Goal: Information Seeking & Learning: Learn about a topic

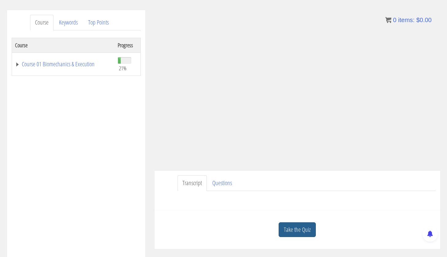
click at [296, 231] on link "Take the Quiz" at bounding box center [297, 230] width 37 height 15
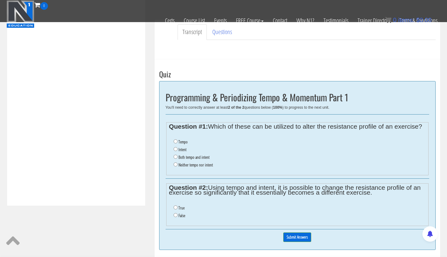
scroll to position [210, 0]
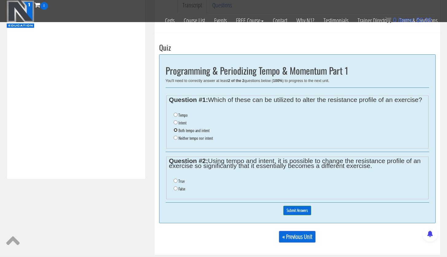
click at [175, 131] on input "Both tempo and intent" at bounding box center [176, 130] width 4 height 4
radio input "true"
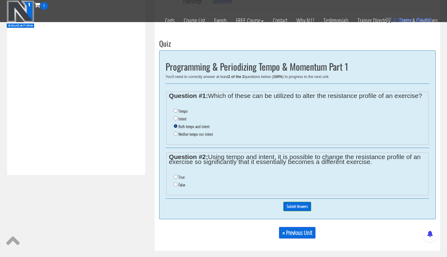
scroll to position [215, 0]
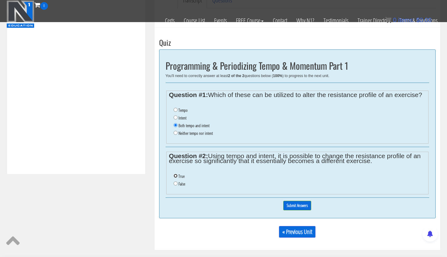
click at [175, 175] on input "True" at bounding box center [176, 176] width 4 height 4
radio input "true"
click at [297, 204] on input "Submit Answers" at bounding box center [297, 206] width 28 height 10
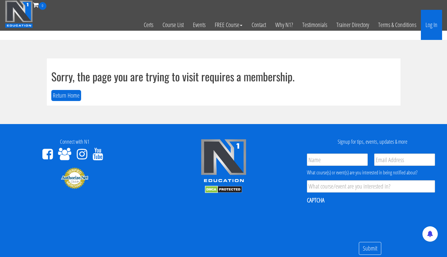
click at [430, 27] on link "Log In" at bounding box center [431, 25] width 21 height 30
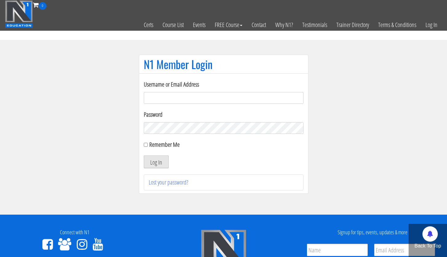
type input "lecuyer.ryan@gmail.com"
click at [154, 164] on button "Log In" at bounding box center [156, 162] width 25 height 13
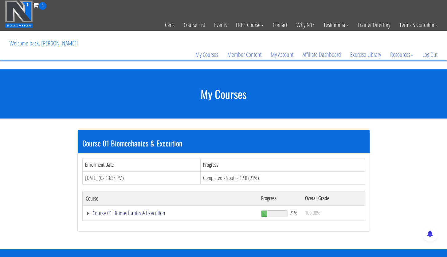
click at [146, 216] on link "Course 01 Biomechanics & Execution" at bounding box center [171, 213] width 170 height 6
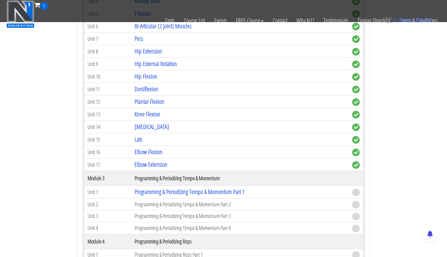
scroll to position [390, 0]
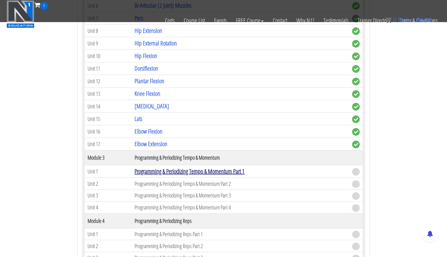
click at [220, 172] on link "Programming & Periodizing Tempo & Momentum Part 1" at bounding box center [190, 171] width 110 height 8
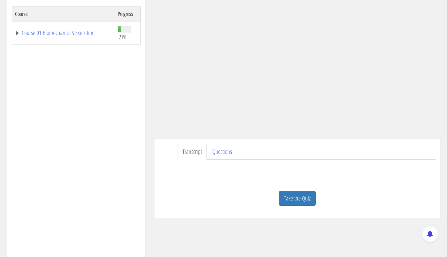
click at [297, 195] on link "Take the Quiz" at bounding box center [297, 198] width 37 height 15
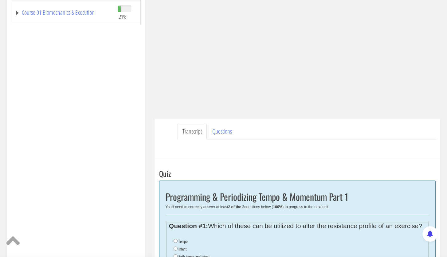
scroll to position [209, 0]
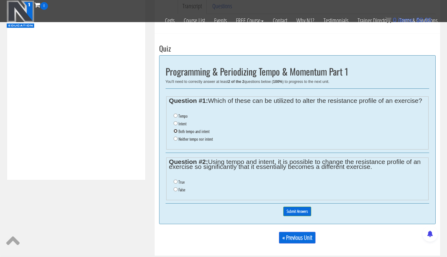
click at [175, 130] on input "Both tempo and intent" at bounding box center [176, 131] width 4 height 4
radio input "true"
click at [175, 184] on input "True" at bounding box center [176, 182] width 4 height 4
radio input "true"
click at [302, 211] on input "Submit Answers" at bounding box center [297, 212] width 28 height 10
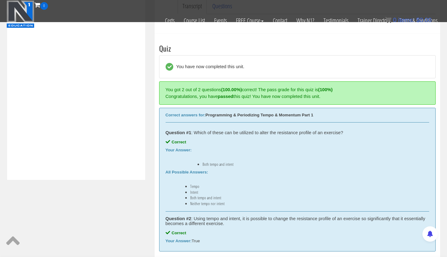
scroll to position [233, 0]
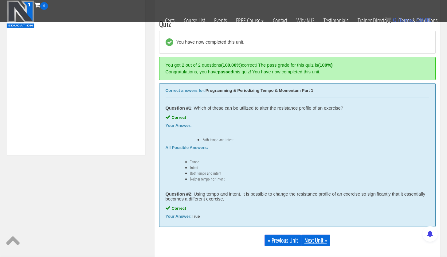
click at [314, 243] on link "Next Unit »" at bounding box center [315, 241] width 29 height 12
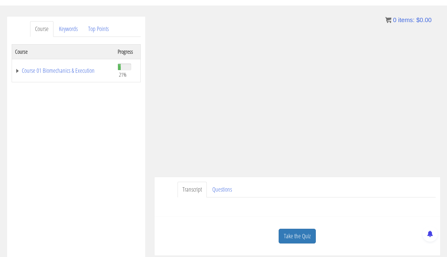
scroll to position [69, 0]
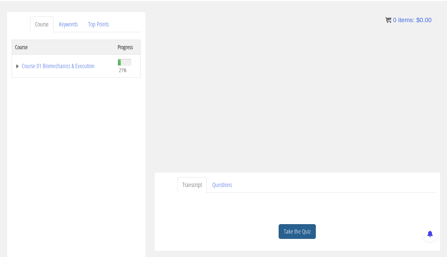
click at [294, 236] on link "Take the Quiz" at bounding box center [297, 231] width 37 height 15
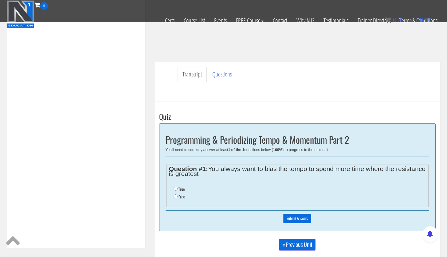
scroll to position [144, 0]
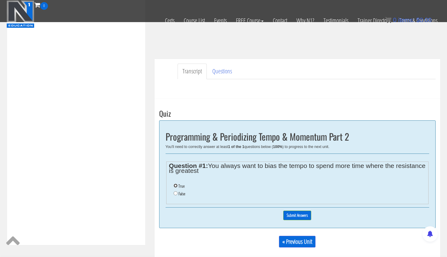
click at [176, 184] on input "True" at bounding box center [176, 186] width 4 height 4
radio input "true"
click at [297, 215] on input "Submit Answers" at bounding box center [297, 216] width 28 height 10
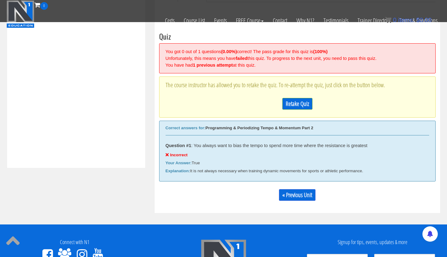
scroll to position [216, 0]
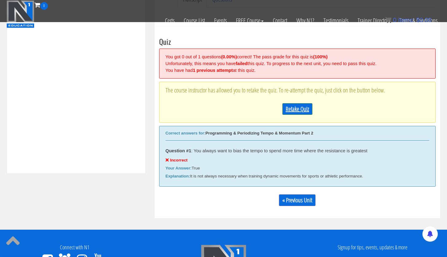
click at [301, 114] on link "Retake Quiz" at bounding box center [298, 109] width 30 height 12
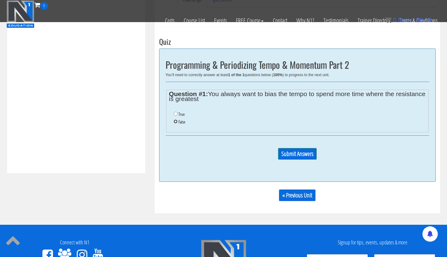
click at [174, 123] on input "False" at bounding box center [176, 122] width 4 height 4
radio input "true"
click at [304, 157] on input "Submit Answers" at bounding box center [297, 154] width 39 height 12
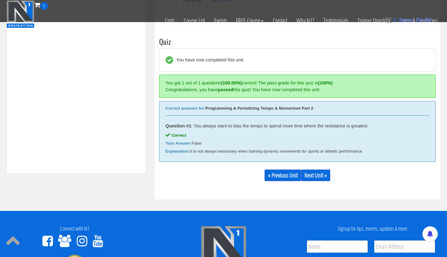
scroll to position [233, 0]
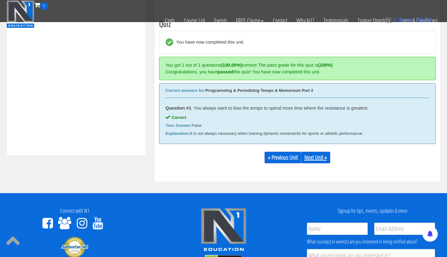
click at [316, 159] on link "Next Unit »" at bounding box center [315, 158] width 29 height 12
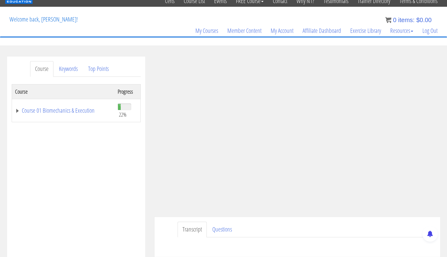
scroll to position [29, 0]
